Goal: Navigation & Orientation: Find specific page/section

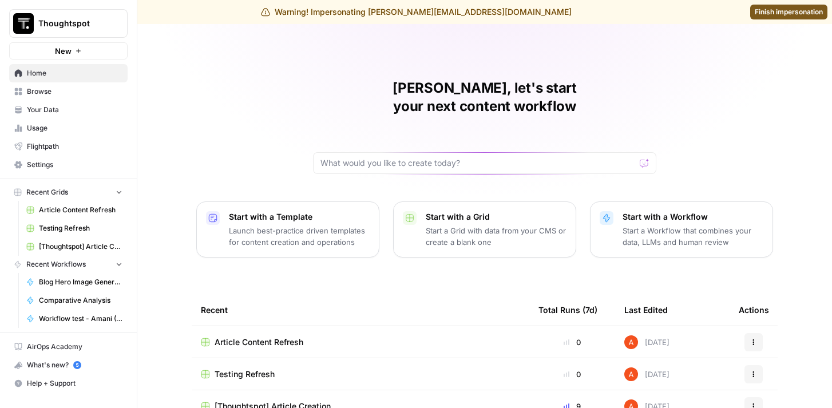
click at [66, 107] on span "Your Data" at bounding box center [75, 110] width 96 height 10
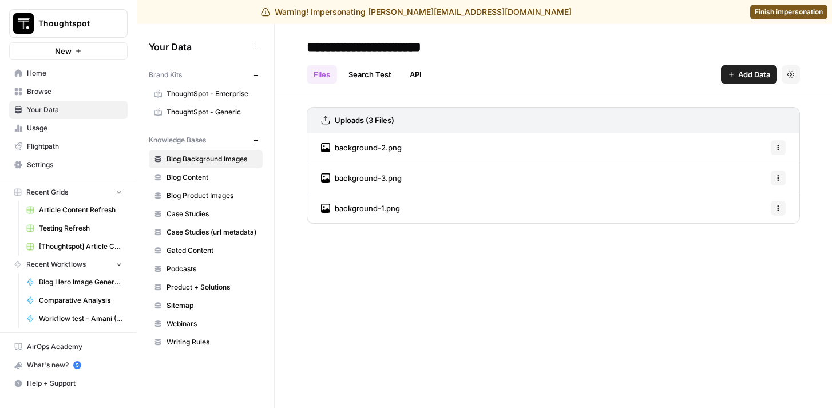
click at [60, 93] on span "Browse" at bounding box center [75, 91] width 96 height 10
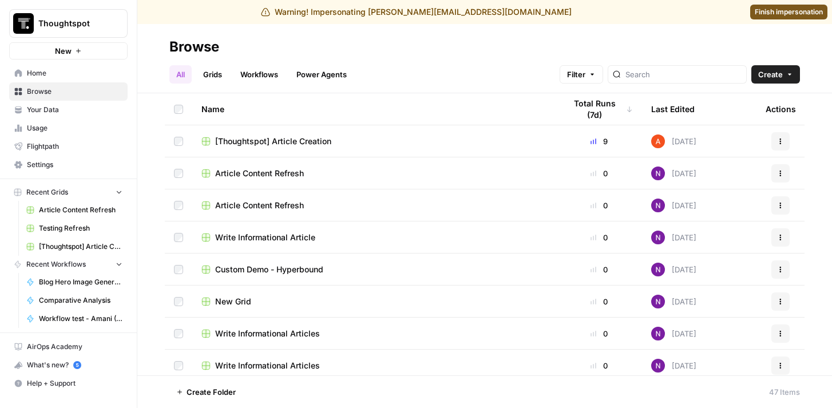
click at [58, 73] on span "Home" at bounding box center [75, 73] width 96 height 10
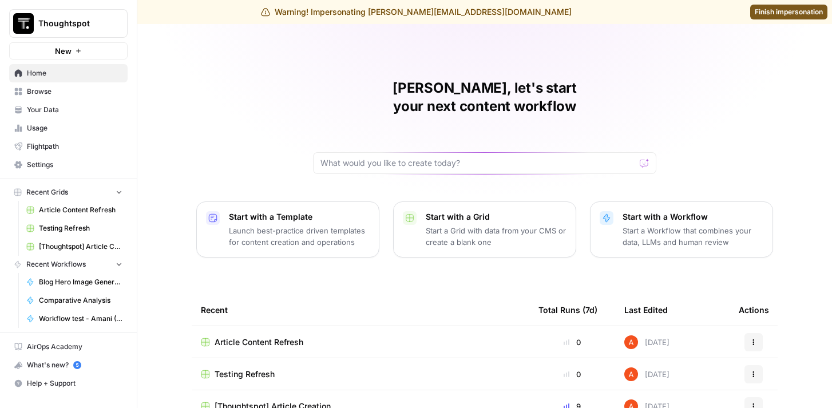
click at [763, 14] on span "Finish impersonation" at bounding box center [789, 12] width 68 height 10
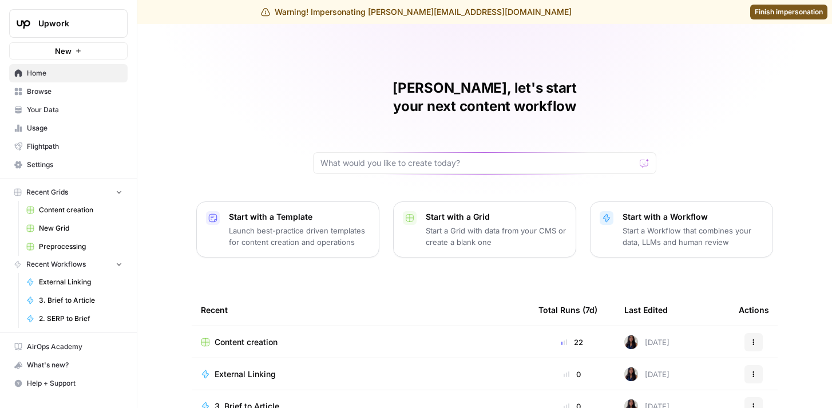
click at [89, 27] on span "Upwork" at bounding box center [72, 23] width 69 height 11
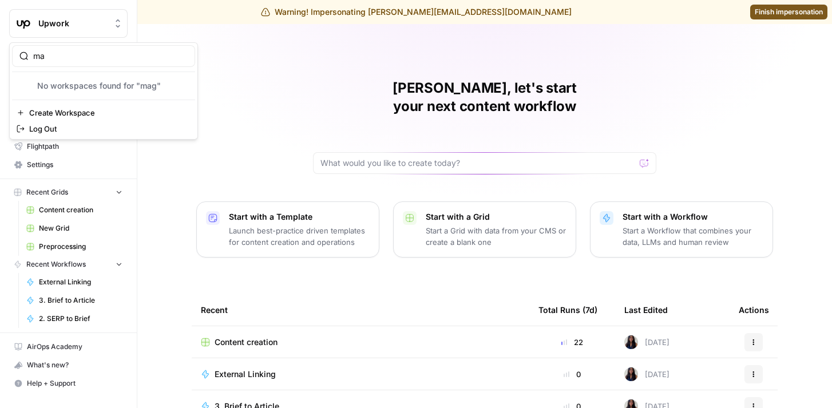
type input "m"
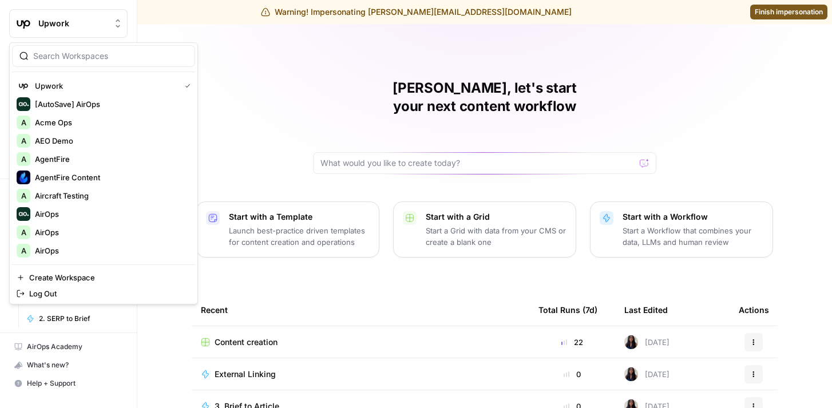
click at [471, 46] on div "Cindy, let's start your next content workflow Start with a Template Launch best…" at bounding box center [484, 296] width 695 height 545
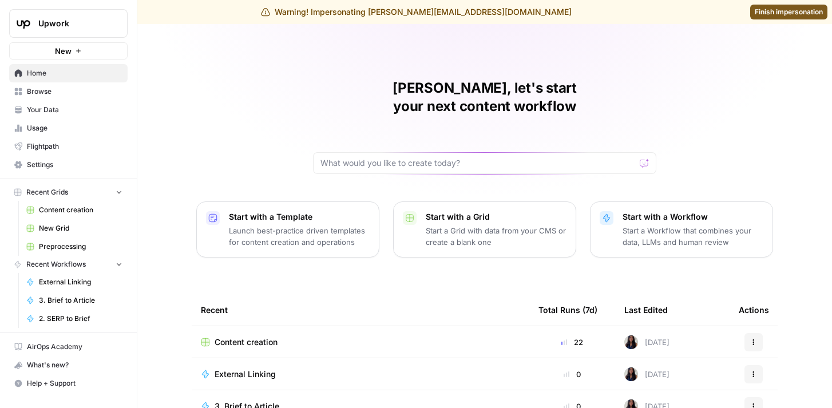
click at [784, 10] on span "Finish impersonation" at bounding box center [789, 12] width 68 height 10
